Goal: Find contact information: Find contact information

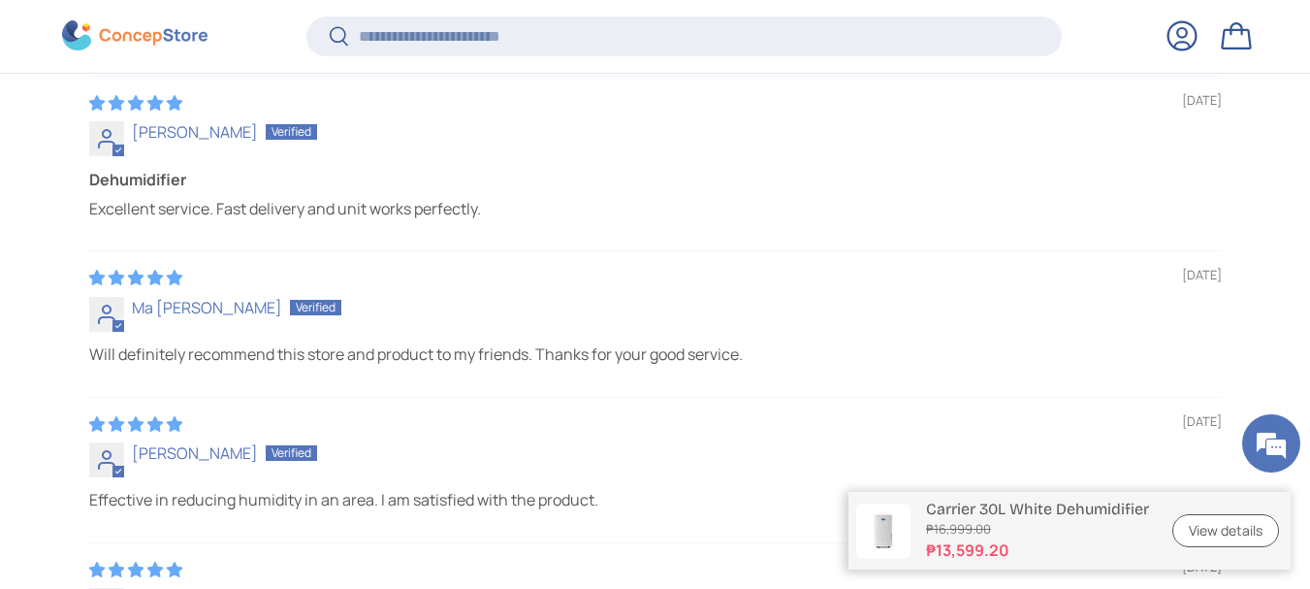
scroll to position [5816, 0]
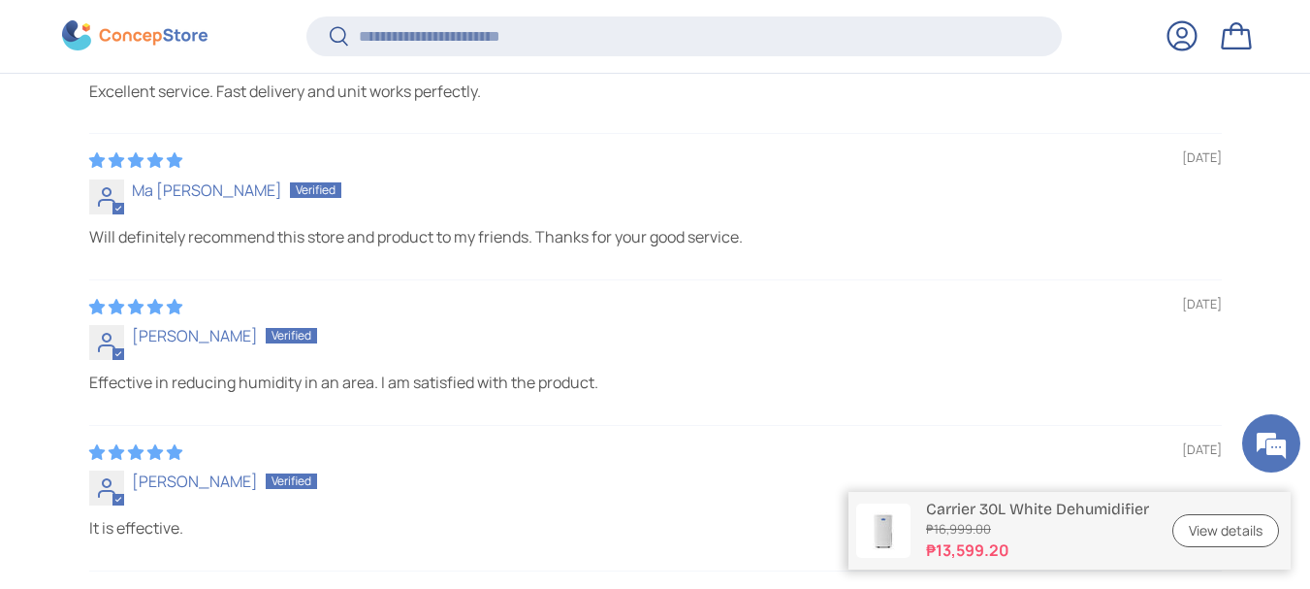
drag, startPoint x: 167, startPoint y: 30, endPoint x: 1185, endPoint y: 45, distance: 1018.5
click at [1185, 45] on link "Log in" at bounding box center [1182, 36] width 43 height 43
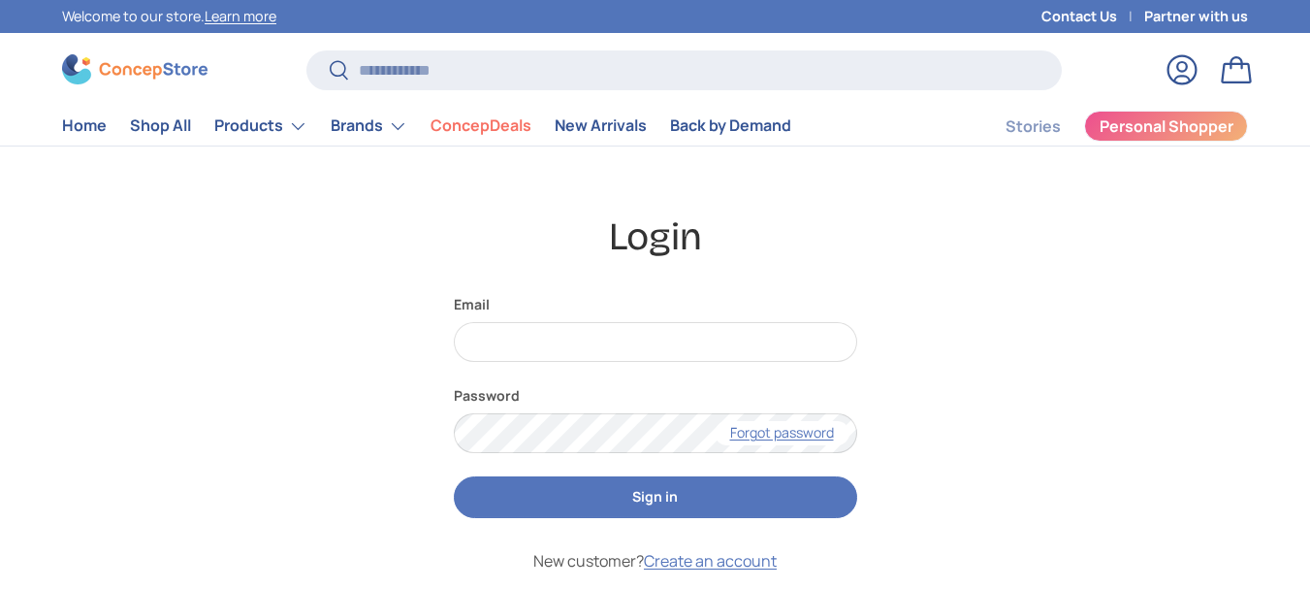
click at [119, 74] on img at bounding box center [134, 69] width 145 height 30
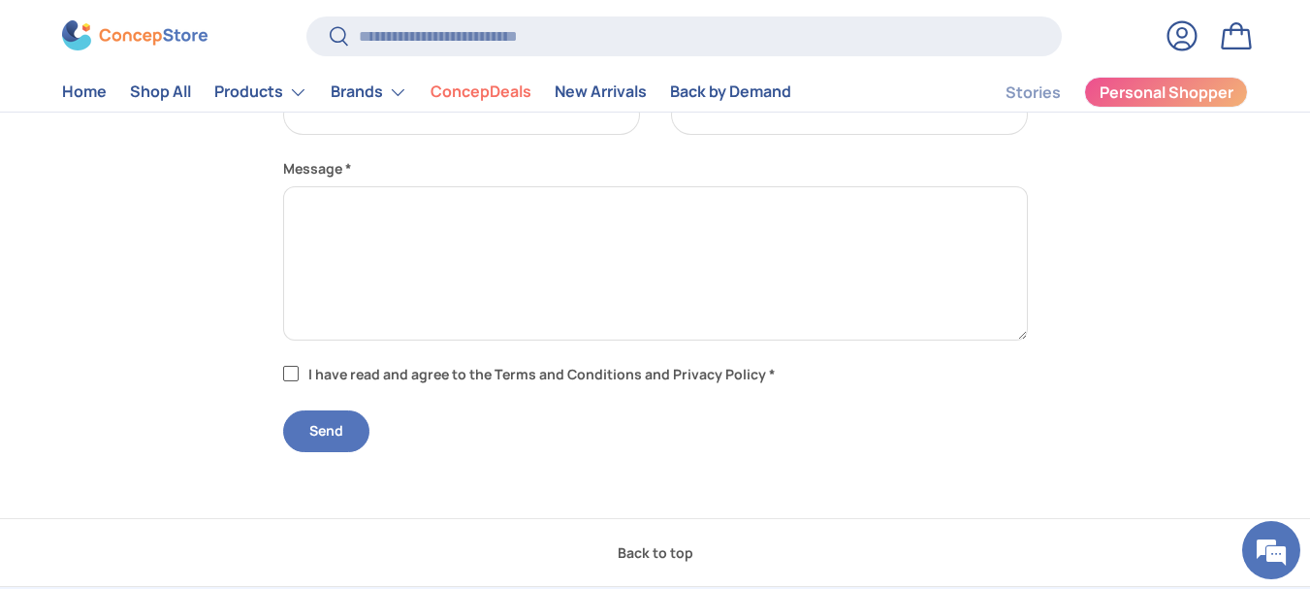
scroll to position [506, 0]
